Goal: Communication & Community: Answer question/provide support

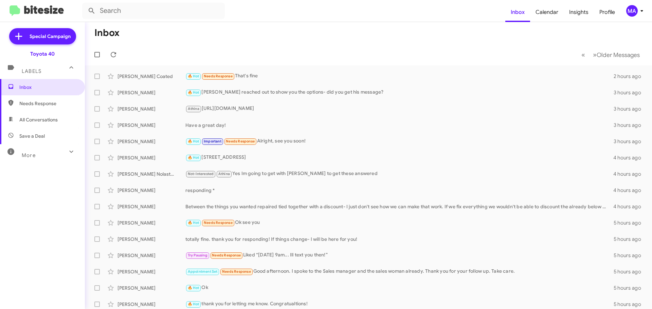
drag, startPoint x: 32, startPoint y: 101, endPoint x: 35, endPoint y: 110, distance: 9.8
click at [32, 101] on span "Needs Response" at bounding box center [48, 103] width 58 height 7
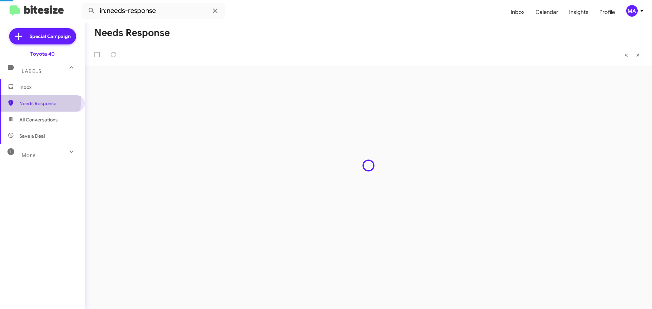
click at [38, 120] on span "All Conversations" at bounding box center [38, 119] width 38 height 7
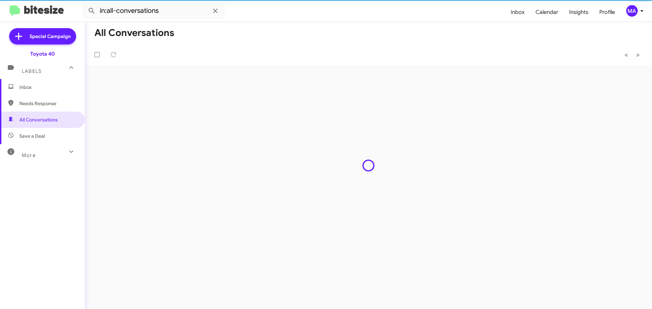
click at [40, 138] on span "Save a Deal" at bounding box center [31, 136] width 25 height 7
type input "in:not-interested"
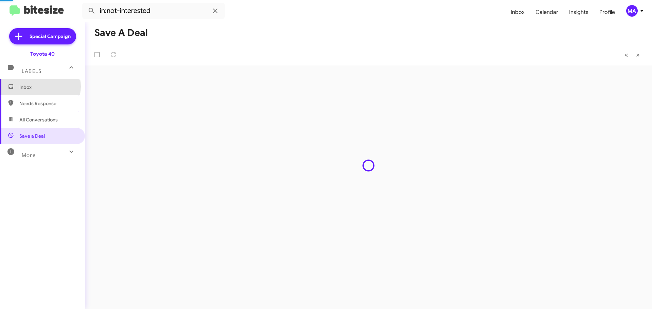
click at [39, 87] on span "Inbox" at bounding box center [48, 87] width 58 height 7
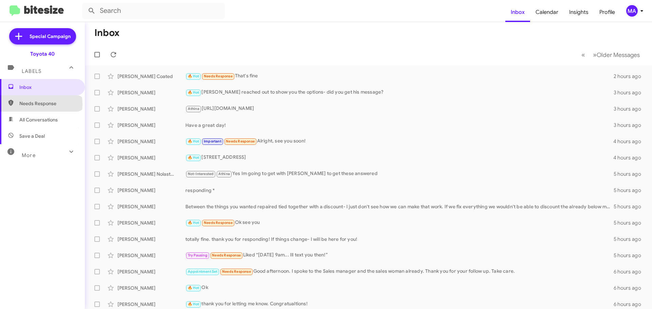
click at [41, 104] on span "Needs Response" at bounding box center [48, 103] width 58 height 7
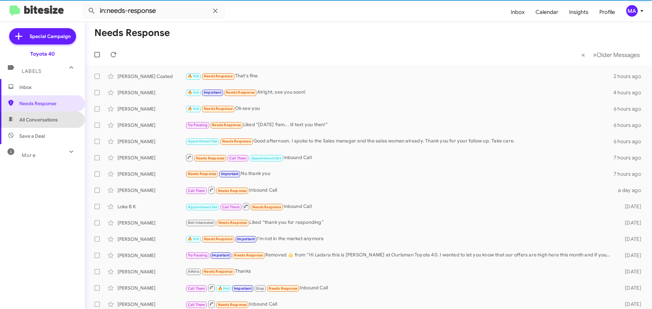
click at [45, 119] on span "All Conversations" at bounding box center [38, 119] width 38 height 7
type input "in:all-conversations"
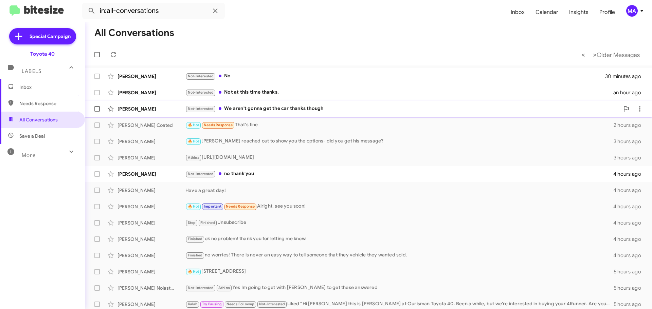
click at [295, 108] on div "Not-Interested We aren't gonna get the car thanks though" at bounding box center [402, 109] width 434 height 8
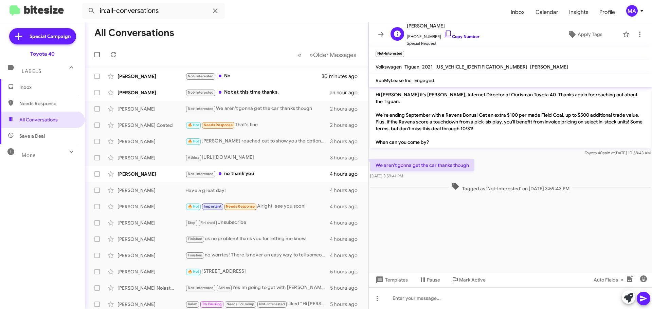
click at [444, 34] on icon at bounding box center [448, 34] width 8 height 8
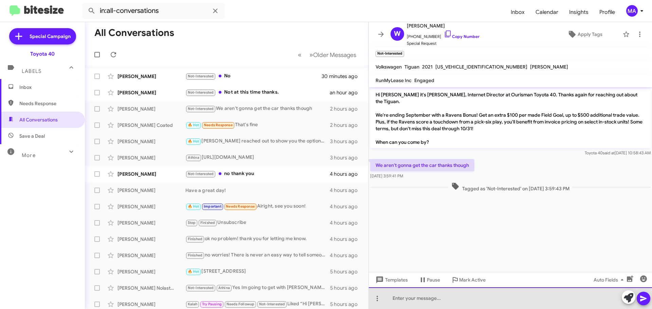
click at [450, 302] on div at bounding box center [510, 299] width 283 height 22
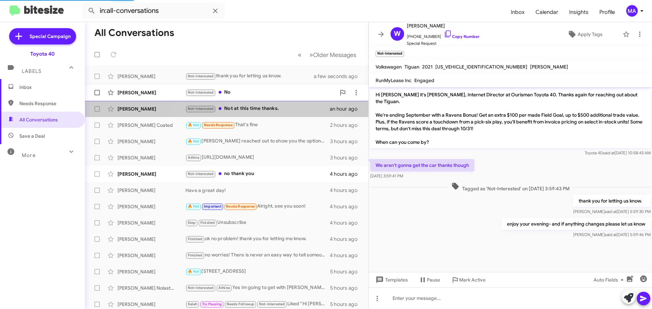
drag, startPoint x: 262, startPoint y: 105, endPoint x: 255, endPoint y: 98, distance: 9.6
click at [262, 106] on div "Not-Interested Not at this time thanks." at bounding box center [257, 109] width 144 height 8
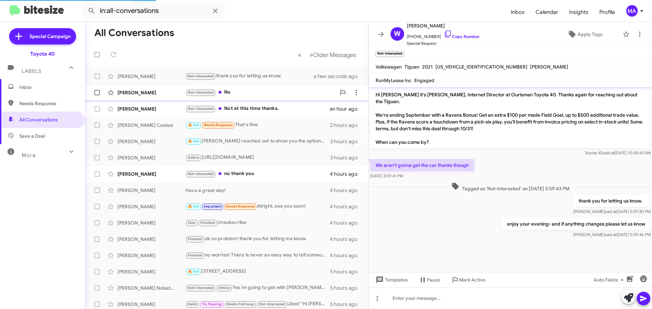
click at [249, 91] on div "Not-Interested No" at bounding box center [260, 93] width 150 height 8
click at [247, 175] on div "Not-Interested no thank you" at bounding box center [260, 174] width 150 height 8
click at [32, 142] on span "Save a Deal" at bounding box center [42, 136] width 85 height 16
type input "in:not-interested"
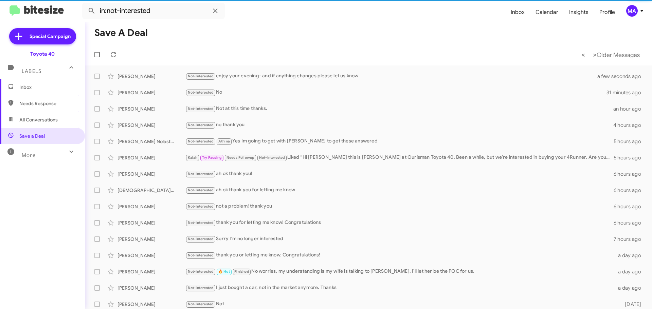
click at [41, 84] on span "Inbox" at bounding box center [42, 87] width 85 height 16
